Goal: Book appointment/travel/reservation

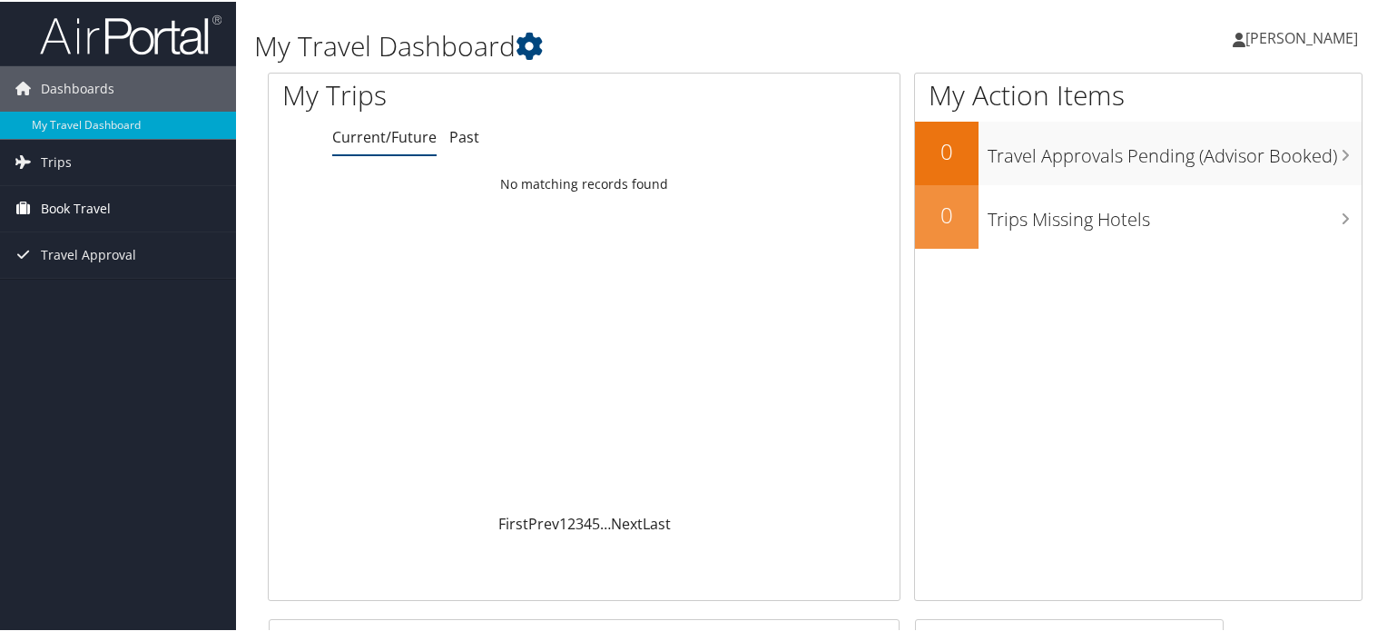
click at [73, 202] on span "Book Travel" at bounding box center [76, 206] width 70 height 45
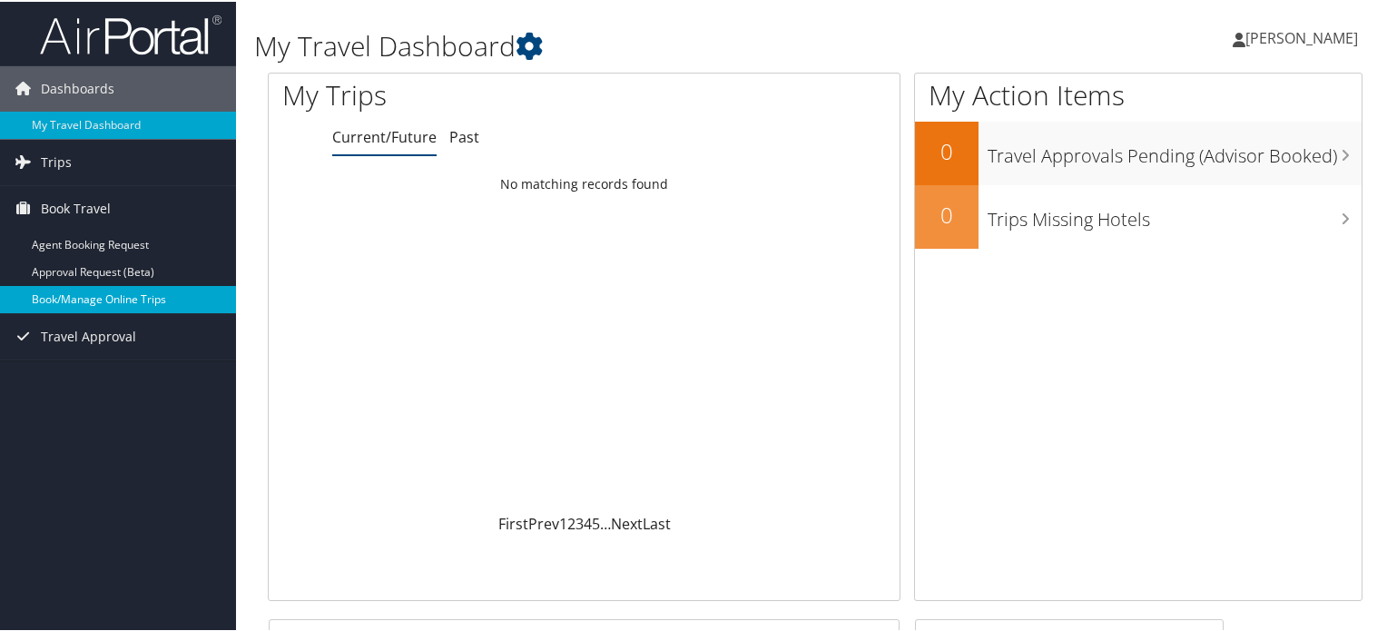
click at [75, 303] on link "Book/Manage Online Trips" at bounding box center [118, 297] width 236 height 27
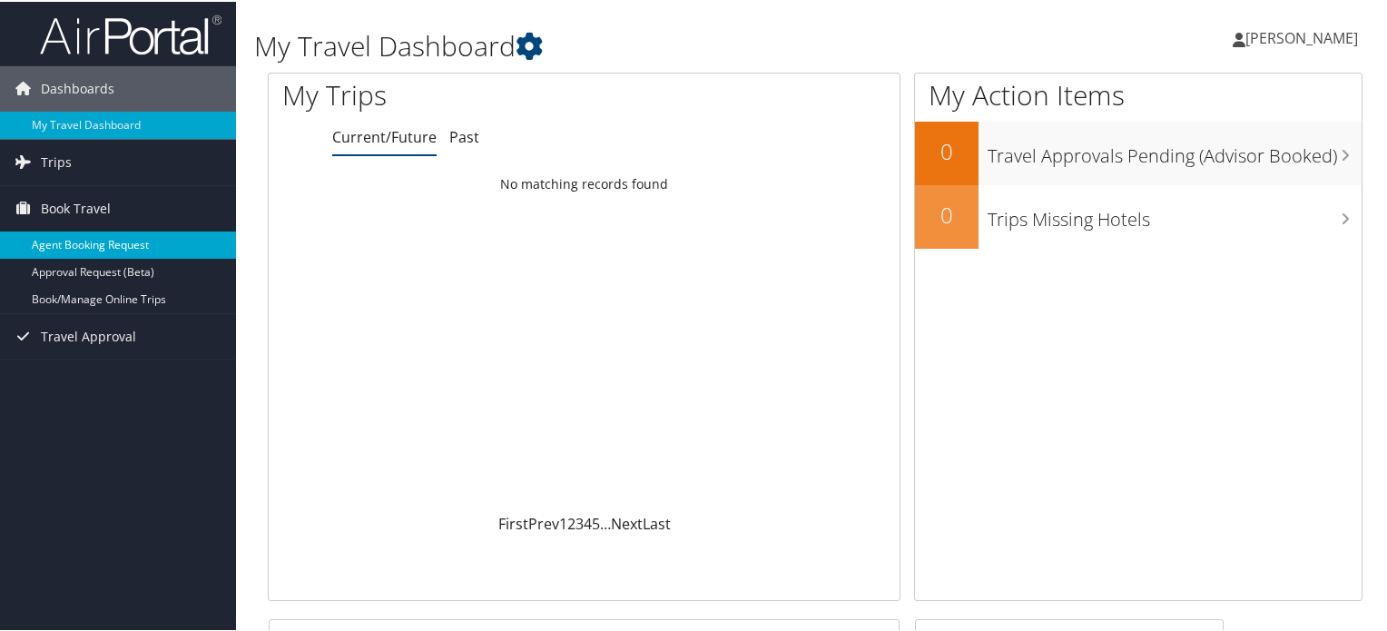
click at [91, 242] on link "Agent Booking Request" at bounding box center [118, 243] width 236 height 27
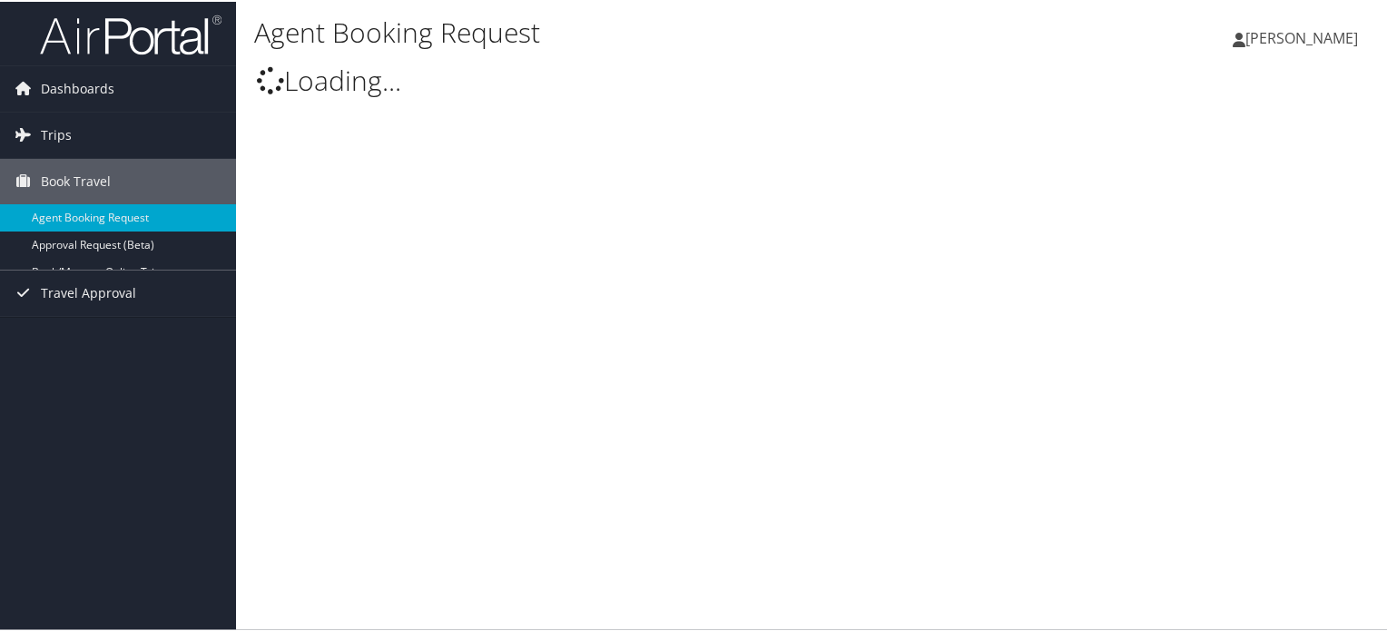
select select "[EMAIL_ADDRESS][DOMAIN_NAME]"
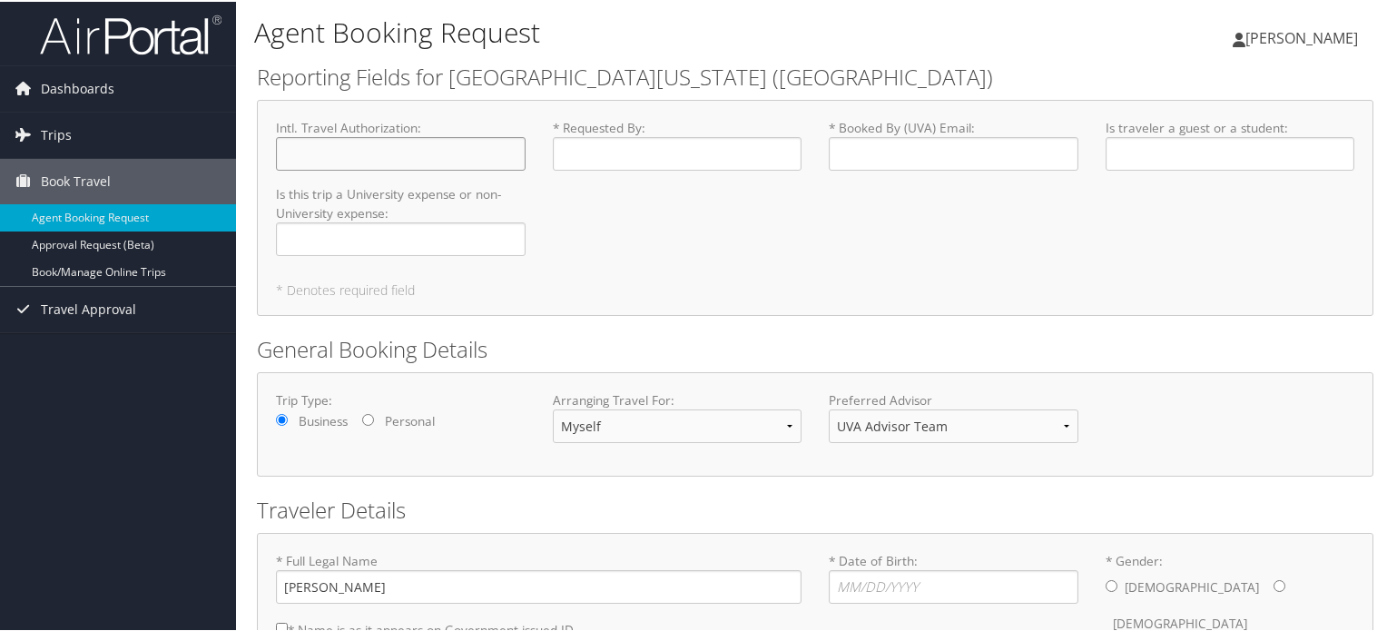
click at [356, 156] on input "Intl. Travel Authorization : Required" at bounding box center [401, 152] width 250 height 34
click at [615, 156] on input "* Requested By : Required" at bounding box center [678, 152] width 250 height 34
click at [835, 229] on div "Intl. Travel Authorization : Required * Requested By : Required * Booked By (UV…" at bounding box center [815, 193] width 1106 height 152
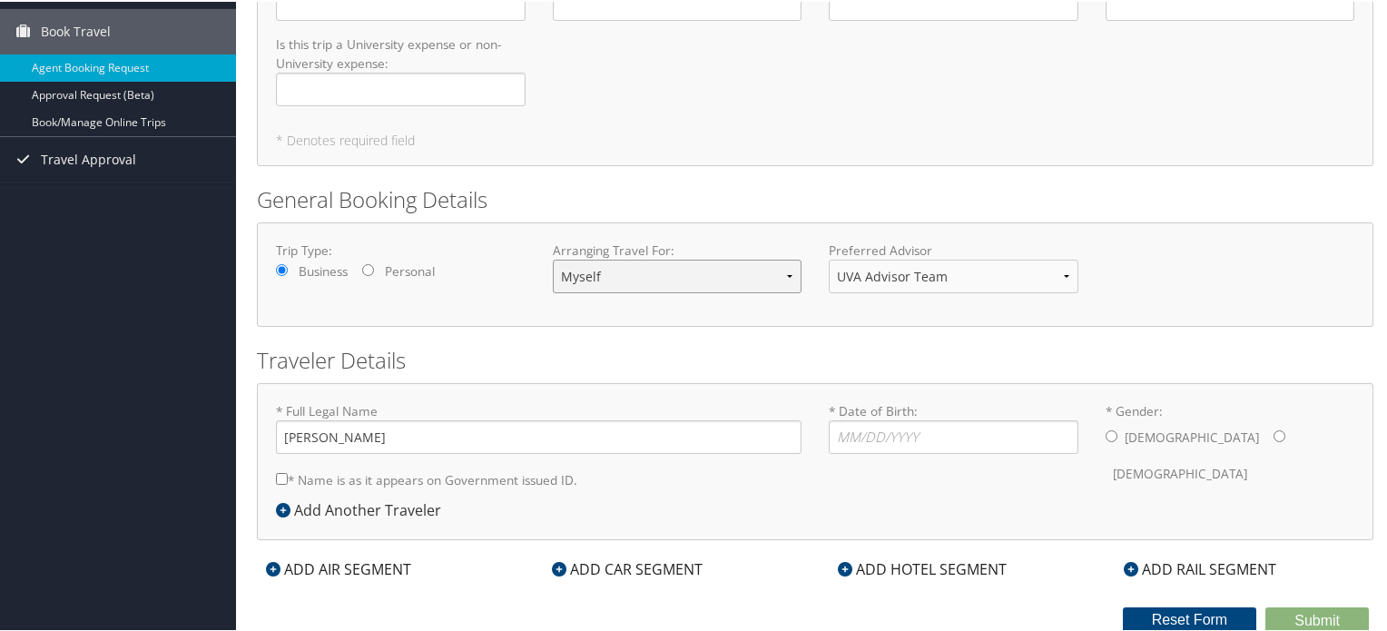
click at [726, 275] on select "Myself Another Traveler Guest Traveler" at bounding box center [678, 275] width 250 height 34
click at [836, 274] on select "UVA Advisor Team" at bounding box center [954, 275] width 250 height 34
click at [890, 564] on div "ADD HOTEL SEGMENT" at bounding box center [922, 568] width 187 height 22
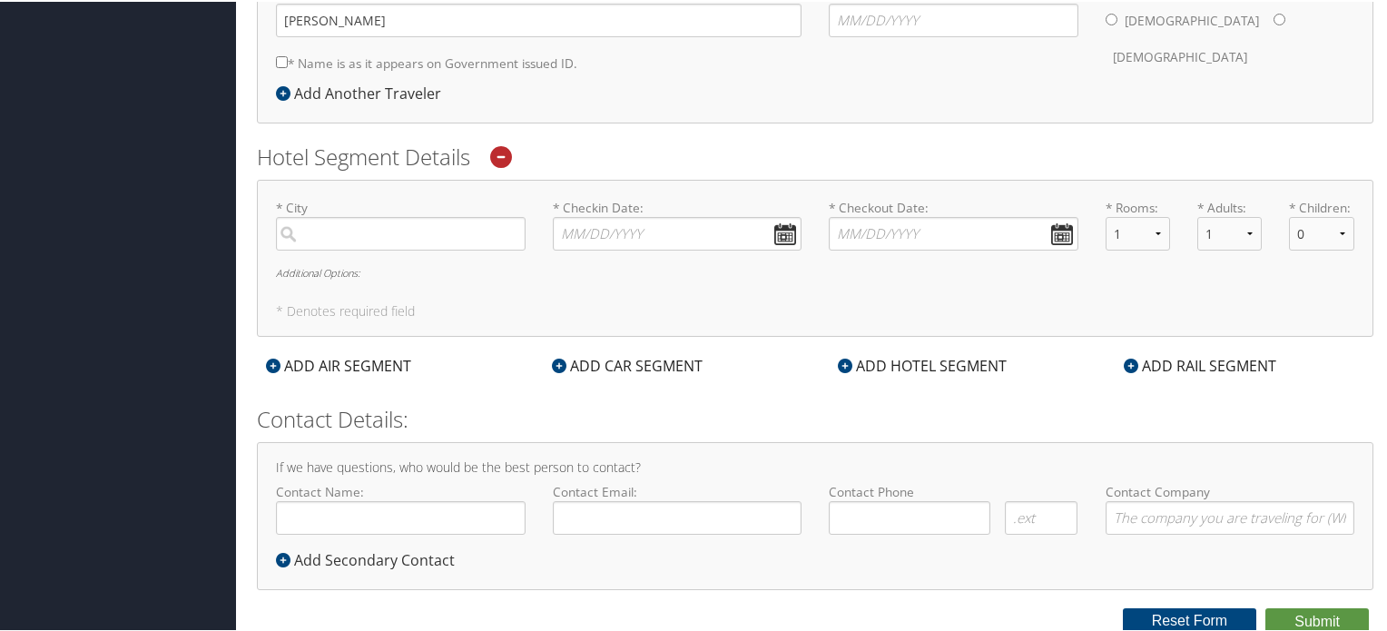
scroll to position [0, 0]
